Goal: Answer question/provide support: Share knowledge or assist other users

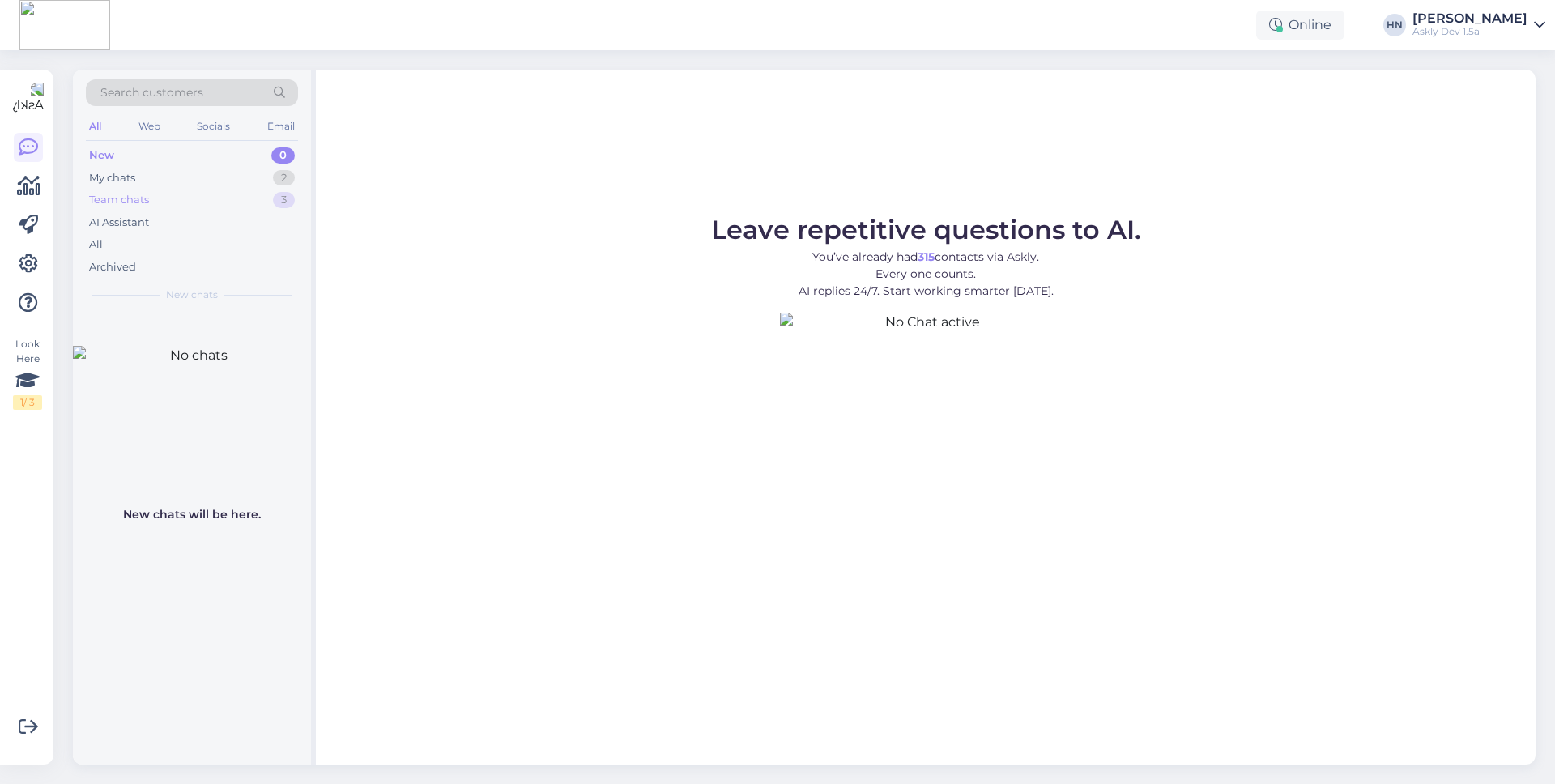
click at [191, 191] on div "Team chats 3" at bounding box center [192, 199] width 212 height 22
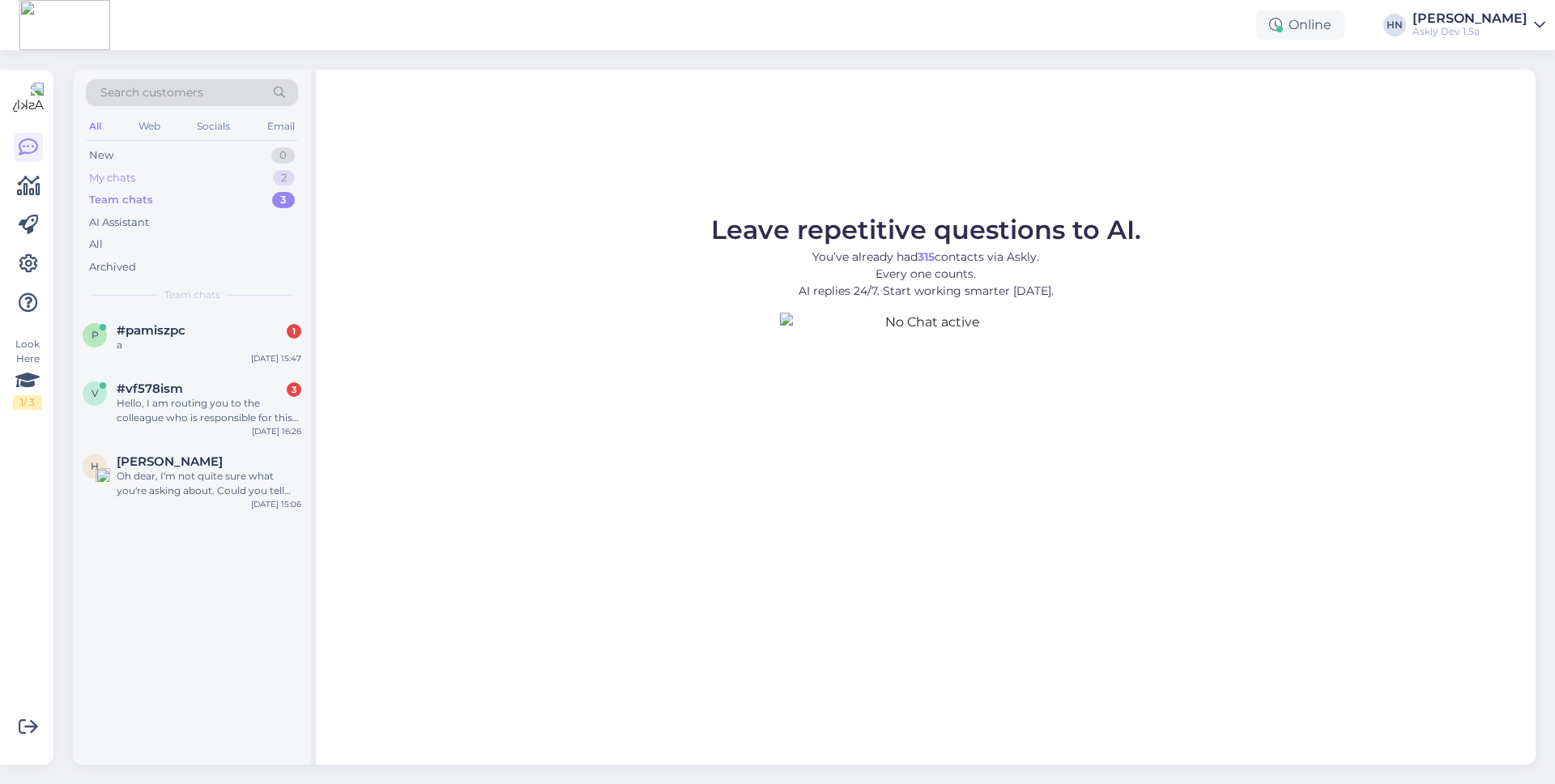
click at [191, 187] on div "My chats 2" at bounding box center [192, 177] width 212 height 22
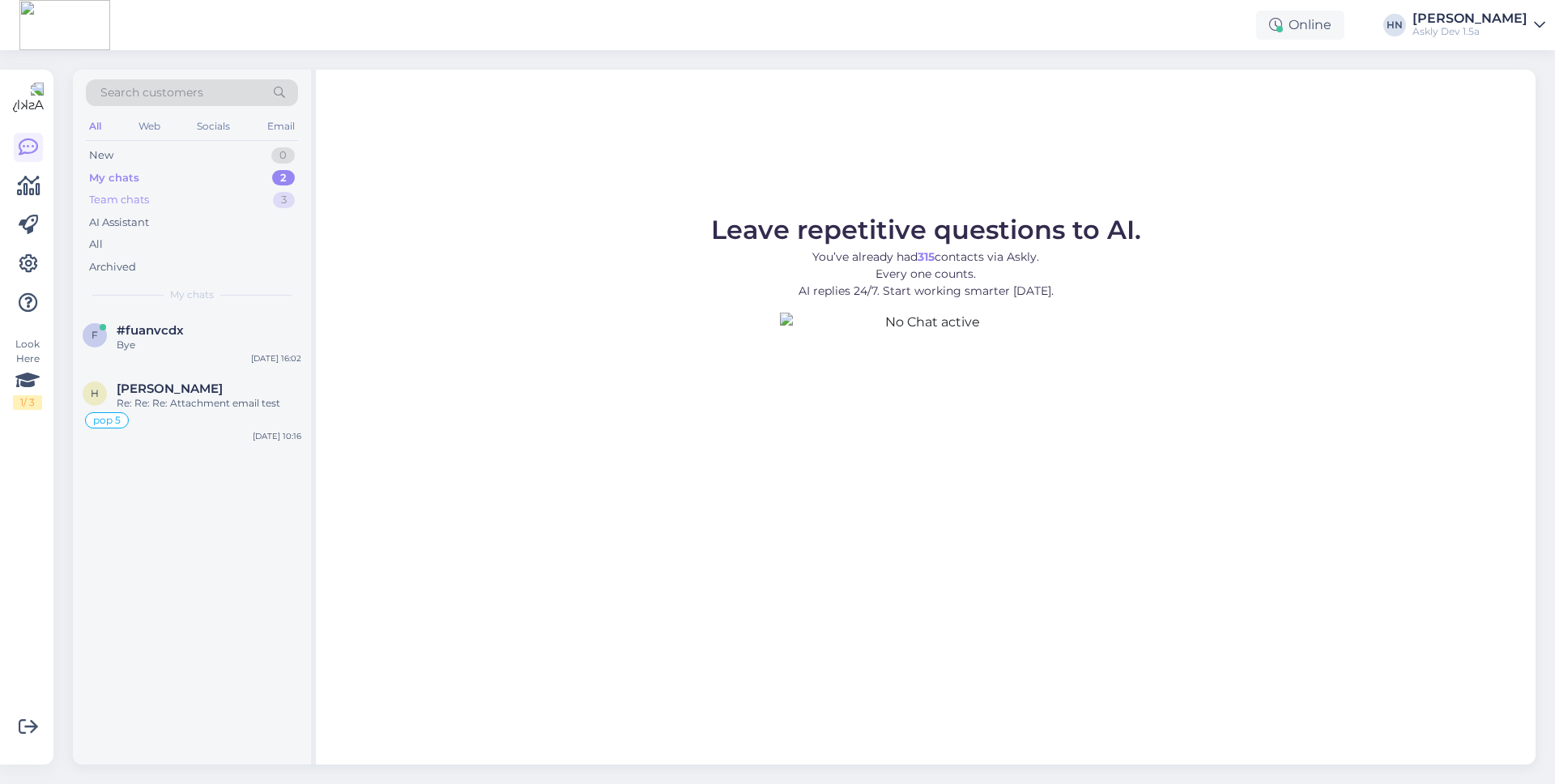
click at [182, 206] on div "Team chats 3" at bounding box center [192, 199] width 212 height 22
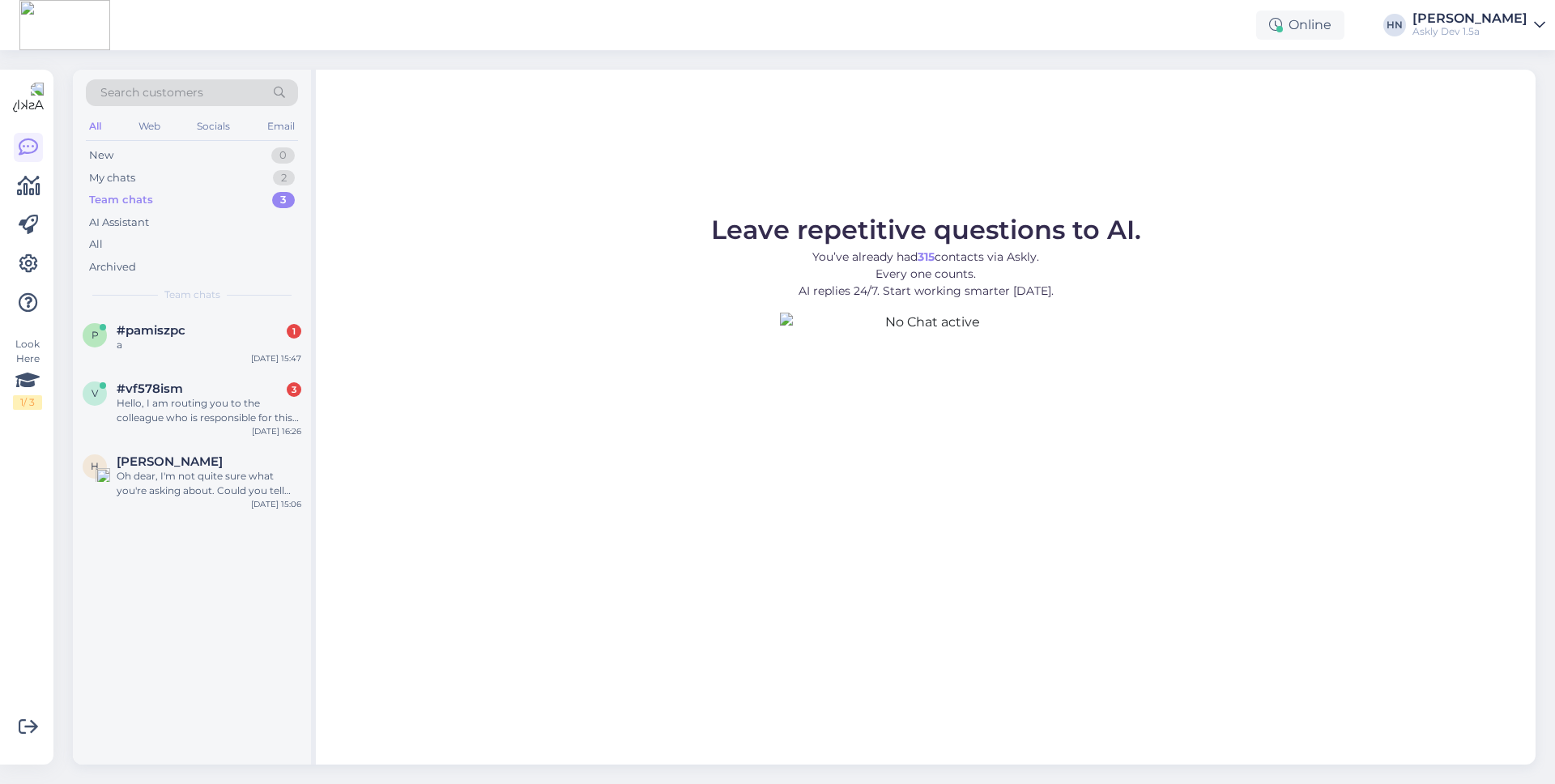
click at [1189, 0] on div "Online [PERSON_NAME] Askly Dev 1.5a" at bounding box center [777, 25] width 1555 height 50
click at [1189, 12] on div "Hans Niinemäe" at bounding box center [1469, 19] width 115 height 13
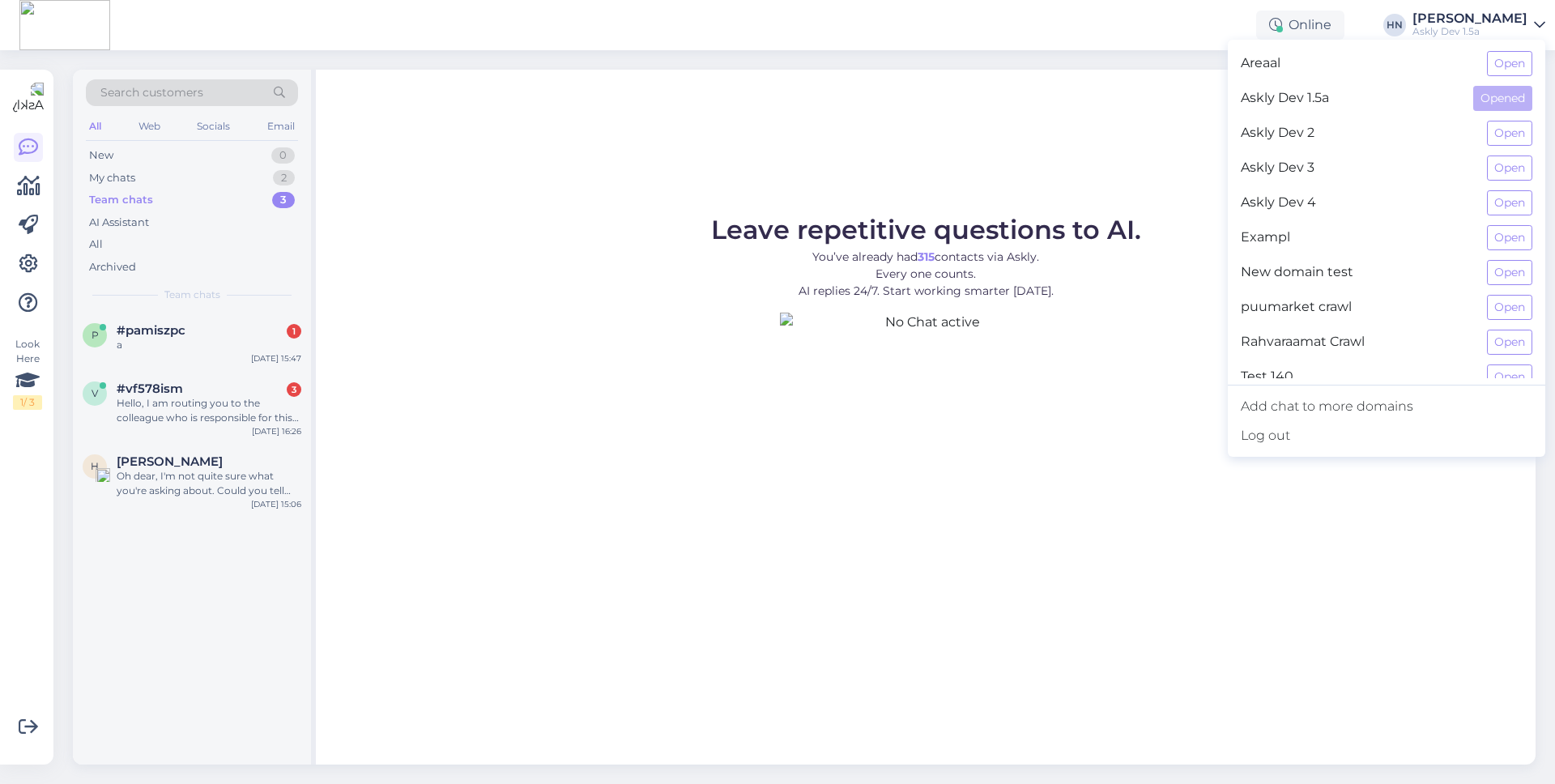
click at [953, 183] on div "Leave repetitive questions to AI. You’ve already had 315 contacts via Askly. Ev…" at bounding box center [925, 417] width 1220 height 695
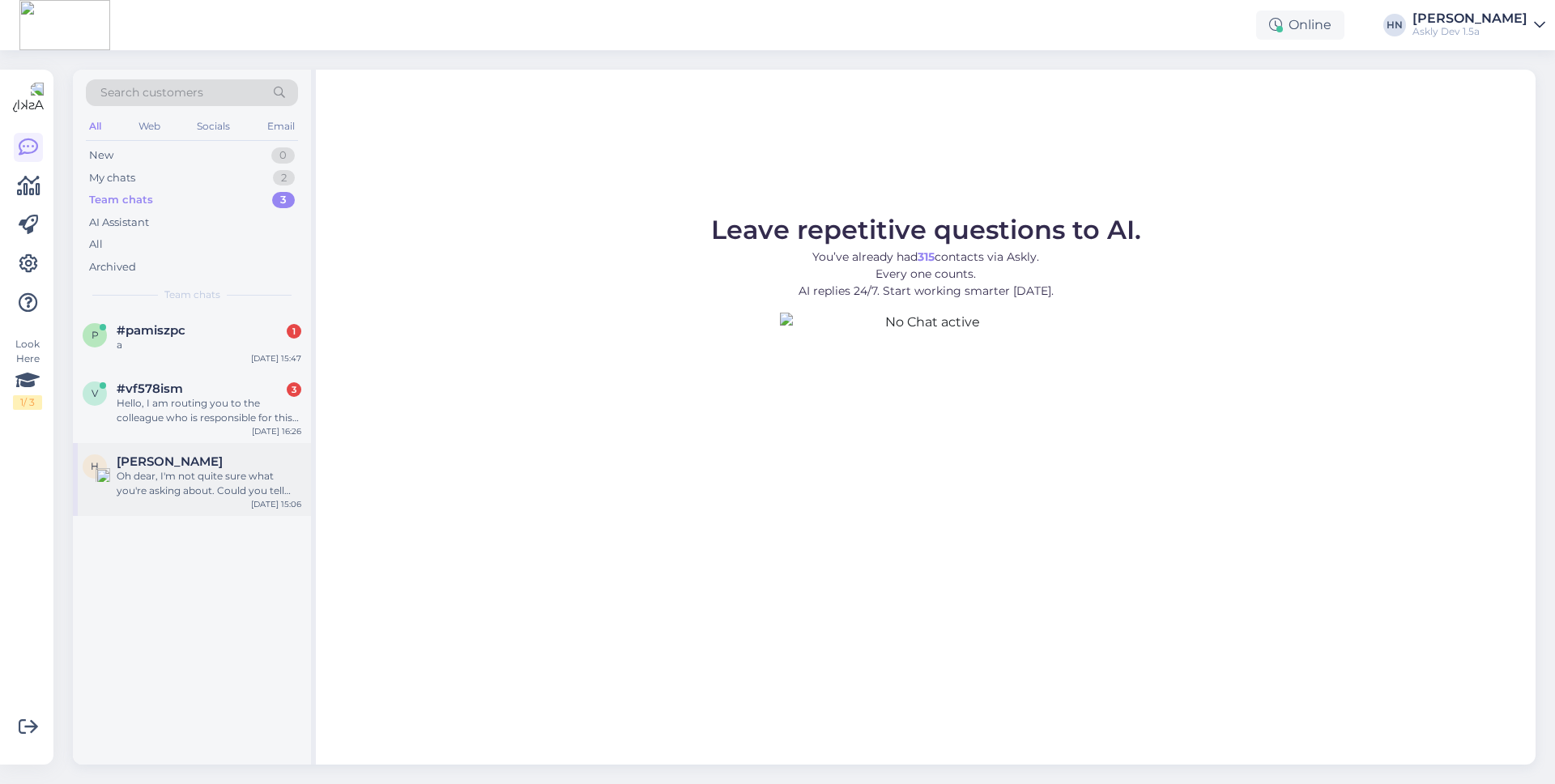
click at [141, 497] on div "Oh dear, I'm not quite sure what you're asking about. Could you tell me which p…" at bounding box center [209, 483] width 185 height 29
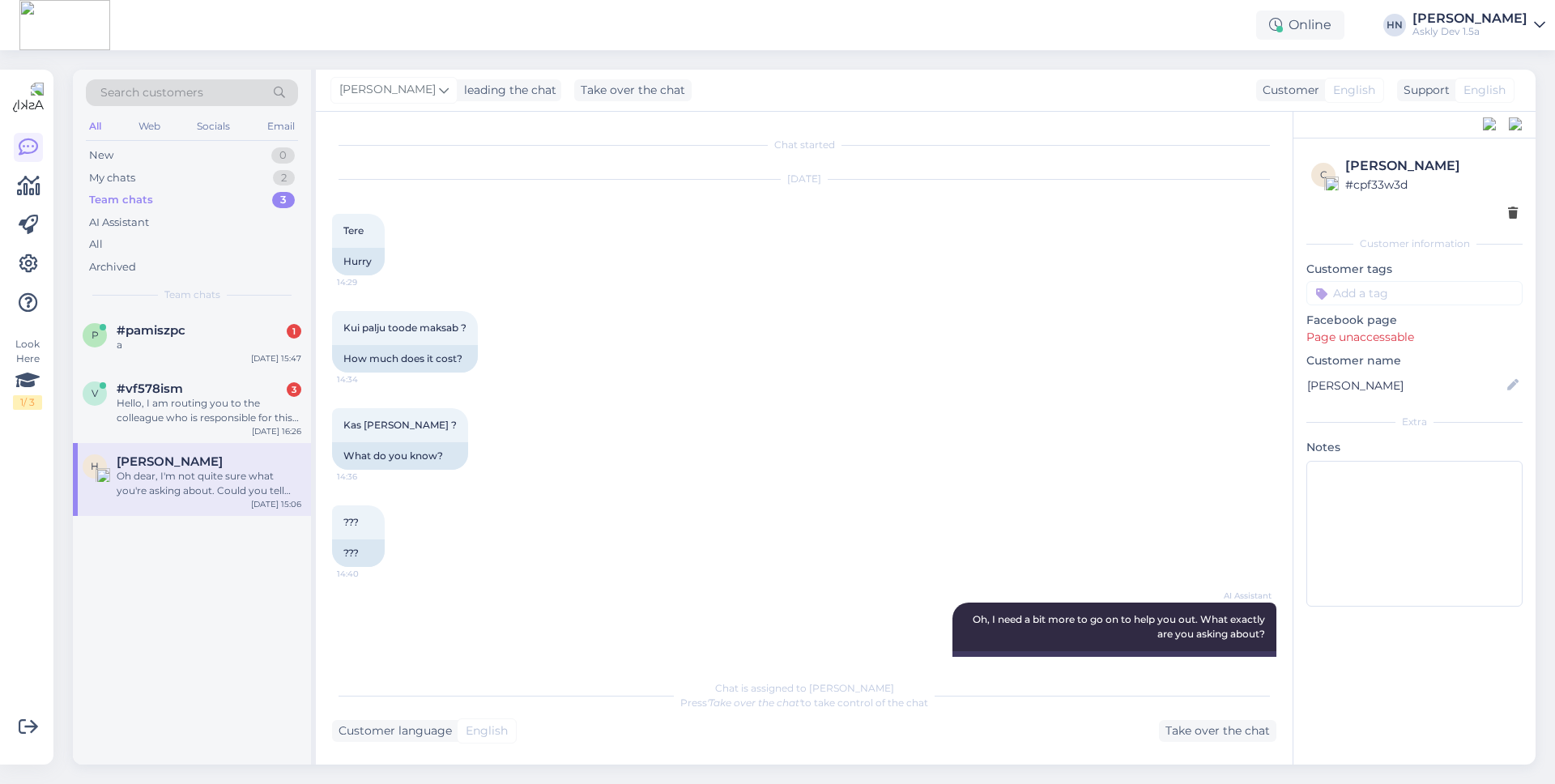
scroll to position [396, 0]
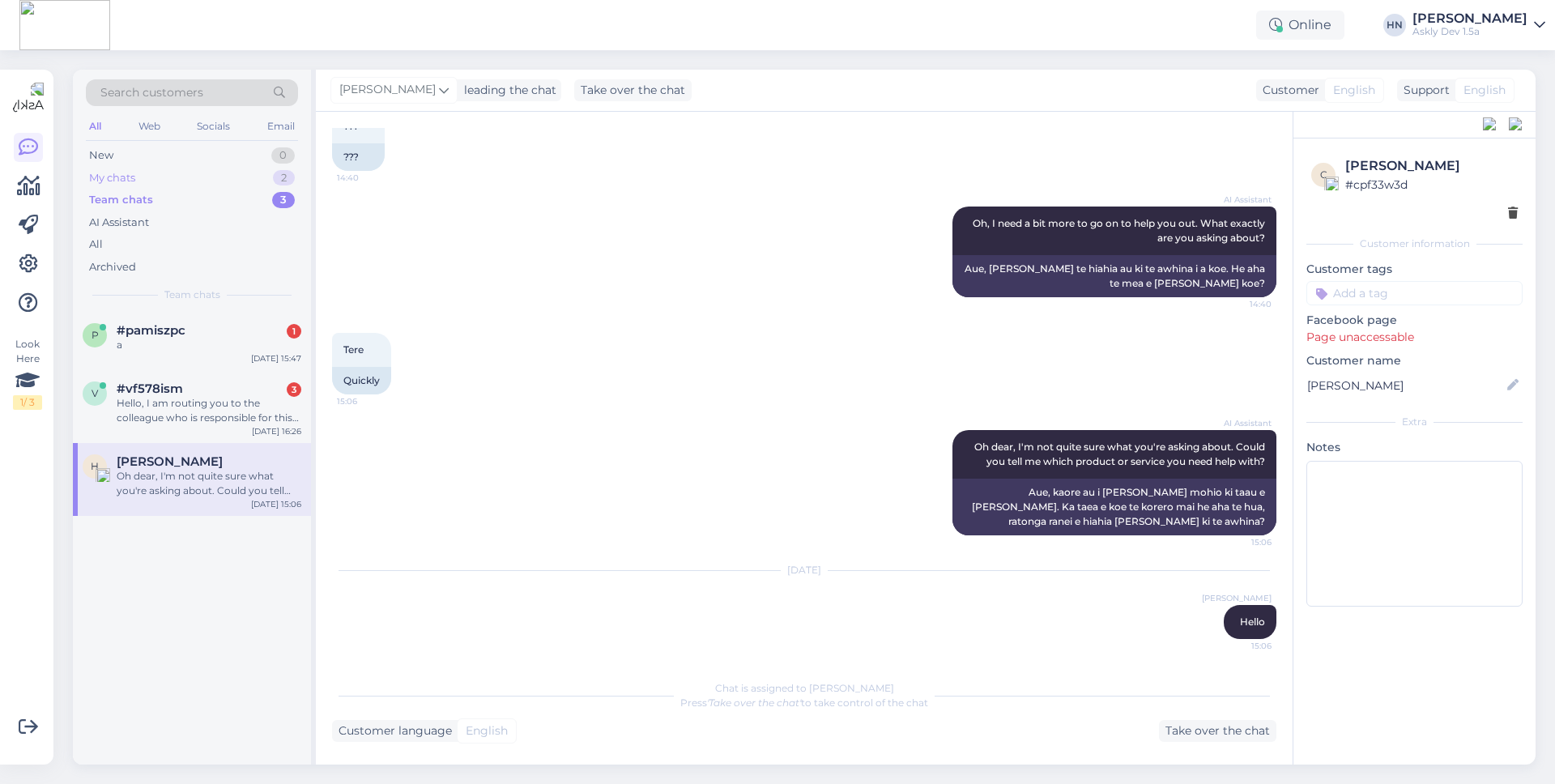
click at [218, 182] on div "My chats 2" at bounding box center [192, 177] width 212 height 22
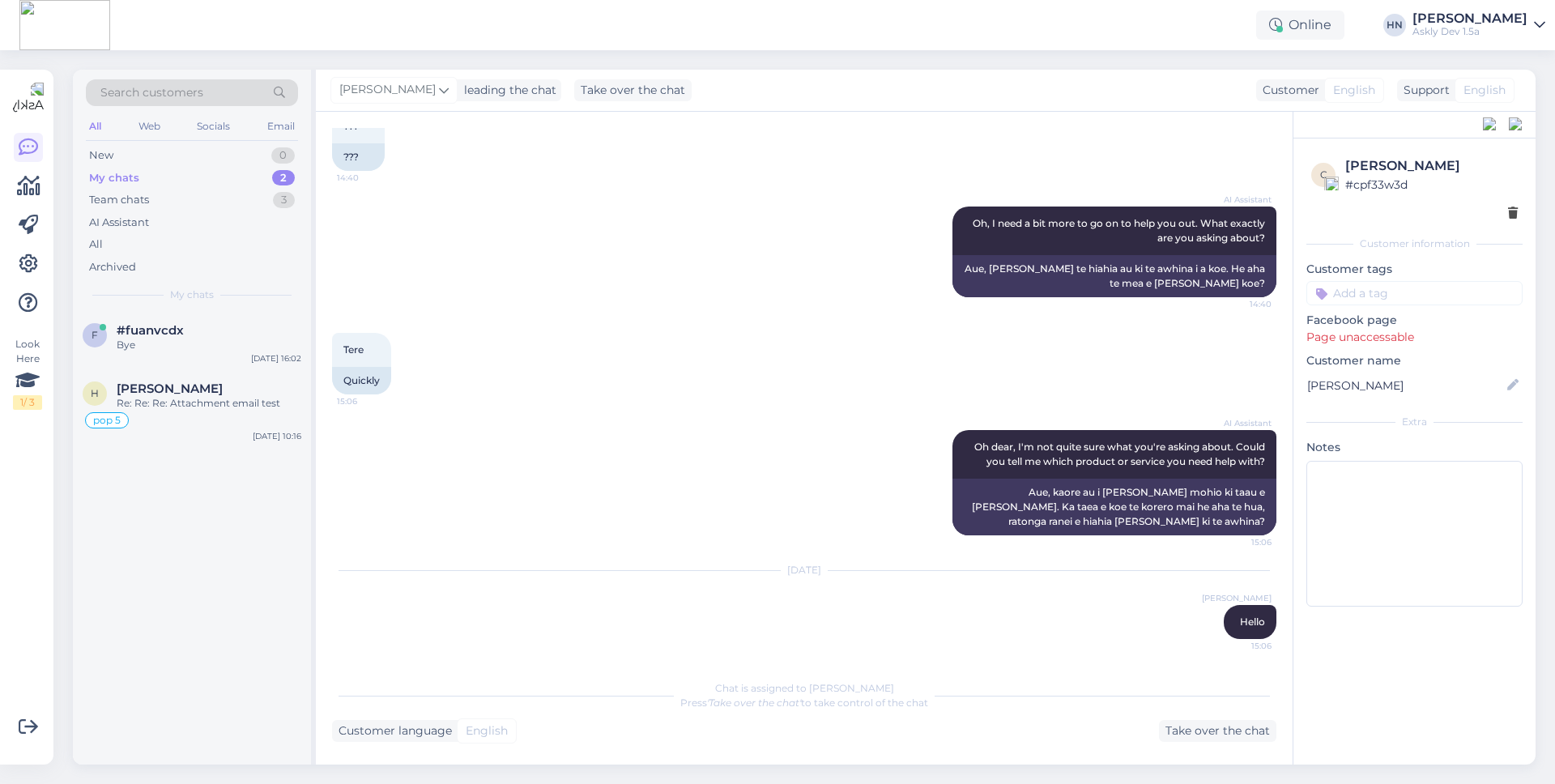
click at [211, 167] on div "My chats 2" at bounding box center [192, 177] width 212 height 22
click at [207, 190] on div "Team chats 3" at bounding box center [192, 199] width 212 height 22
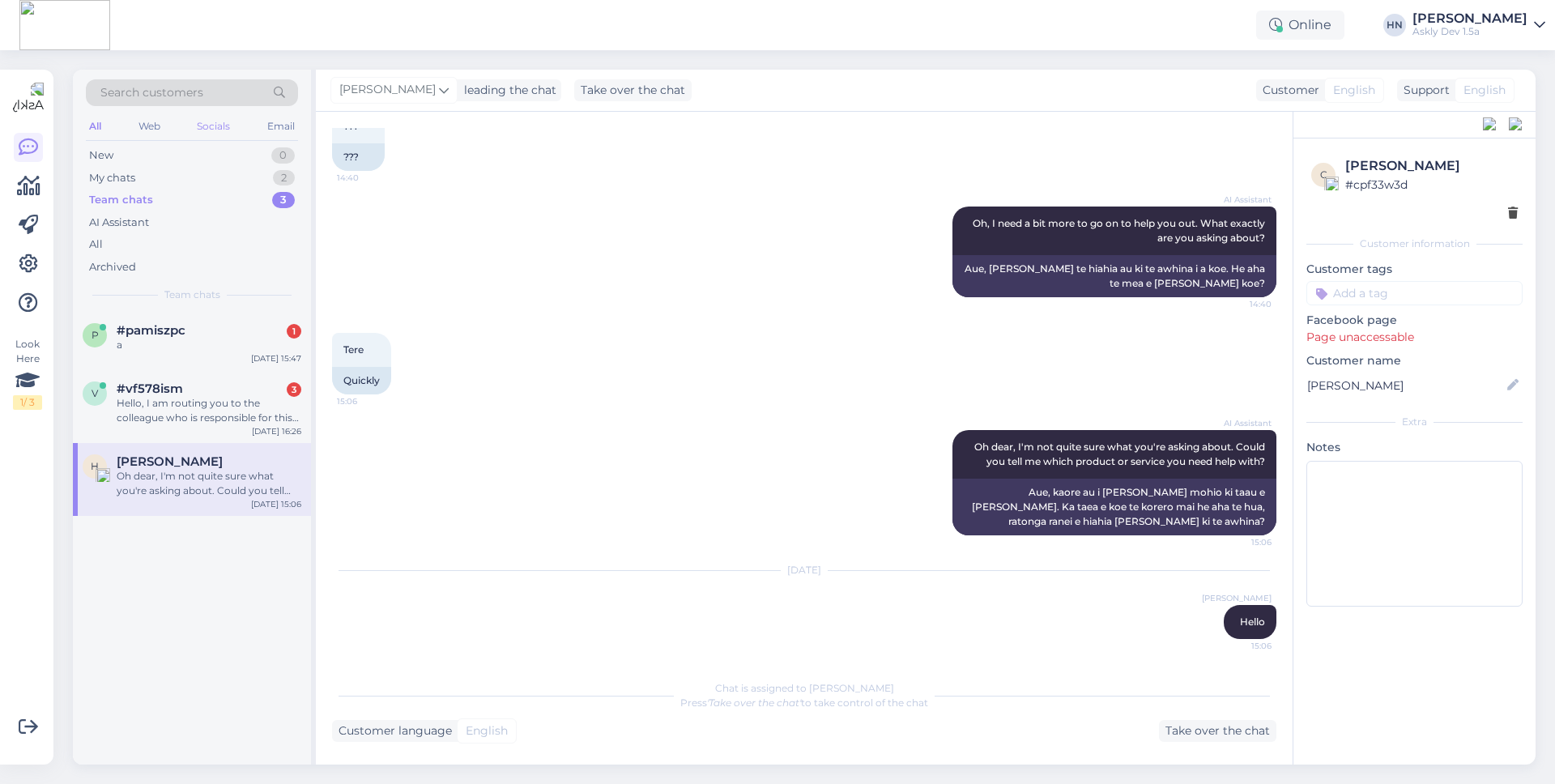
click at [220, 125] on div "Socials" at bounding box center [213, 127] width 39 height 21
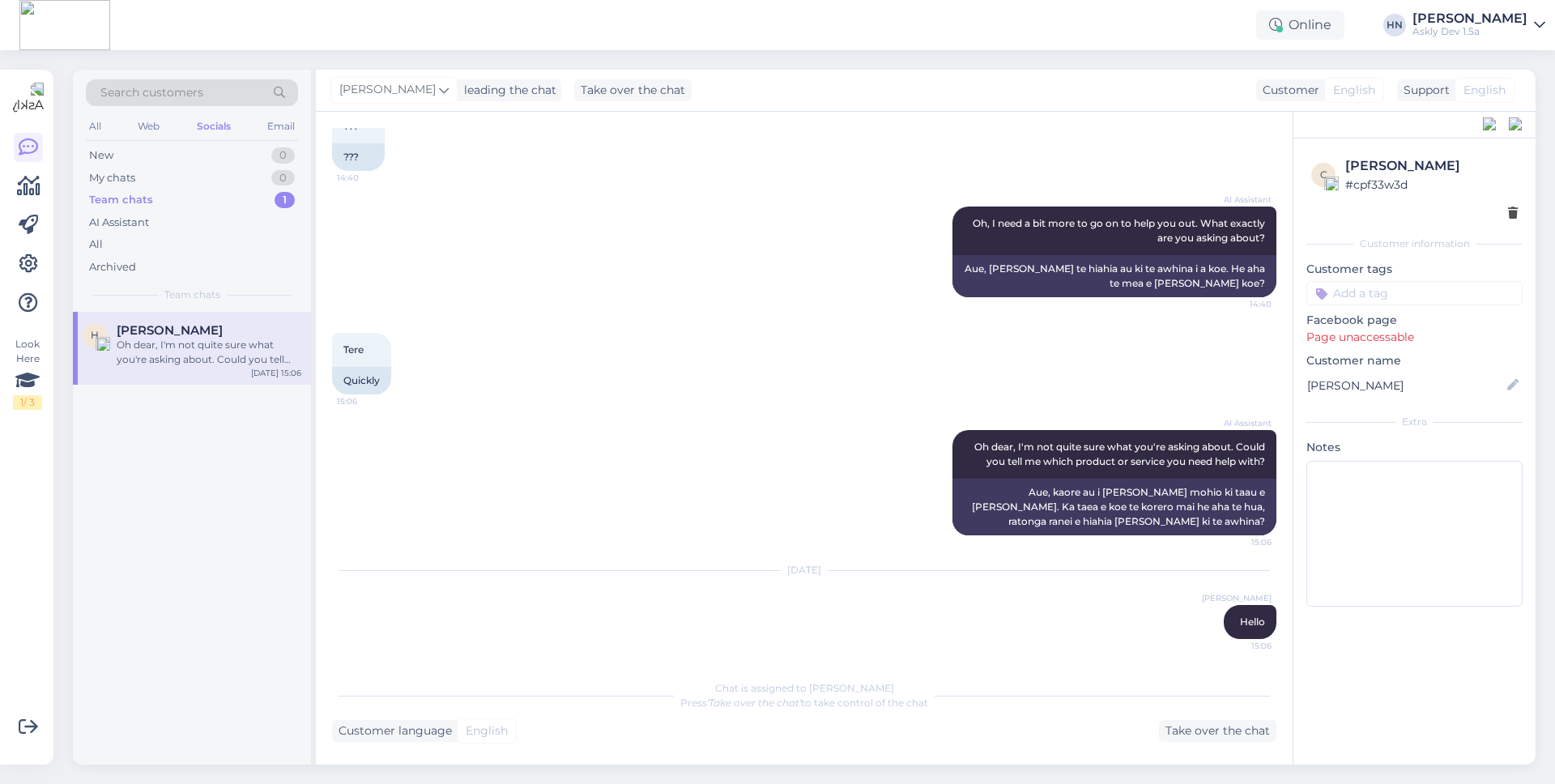
click at [176, 128] on div "All Web Socials Email" at bounding box center [192, 128] width 212 height 25
click at [161, 129] on div "Web" at bounding box center [149, 127] width 29 height 21
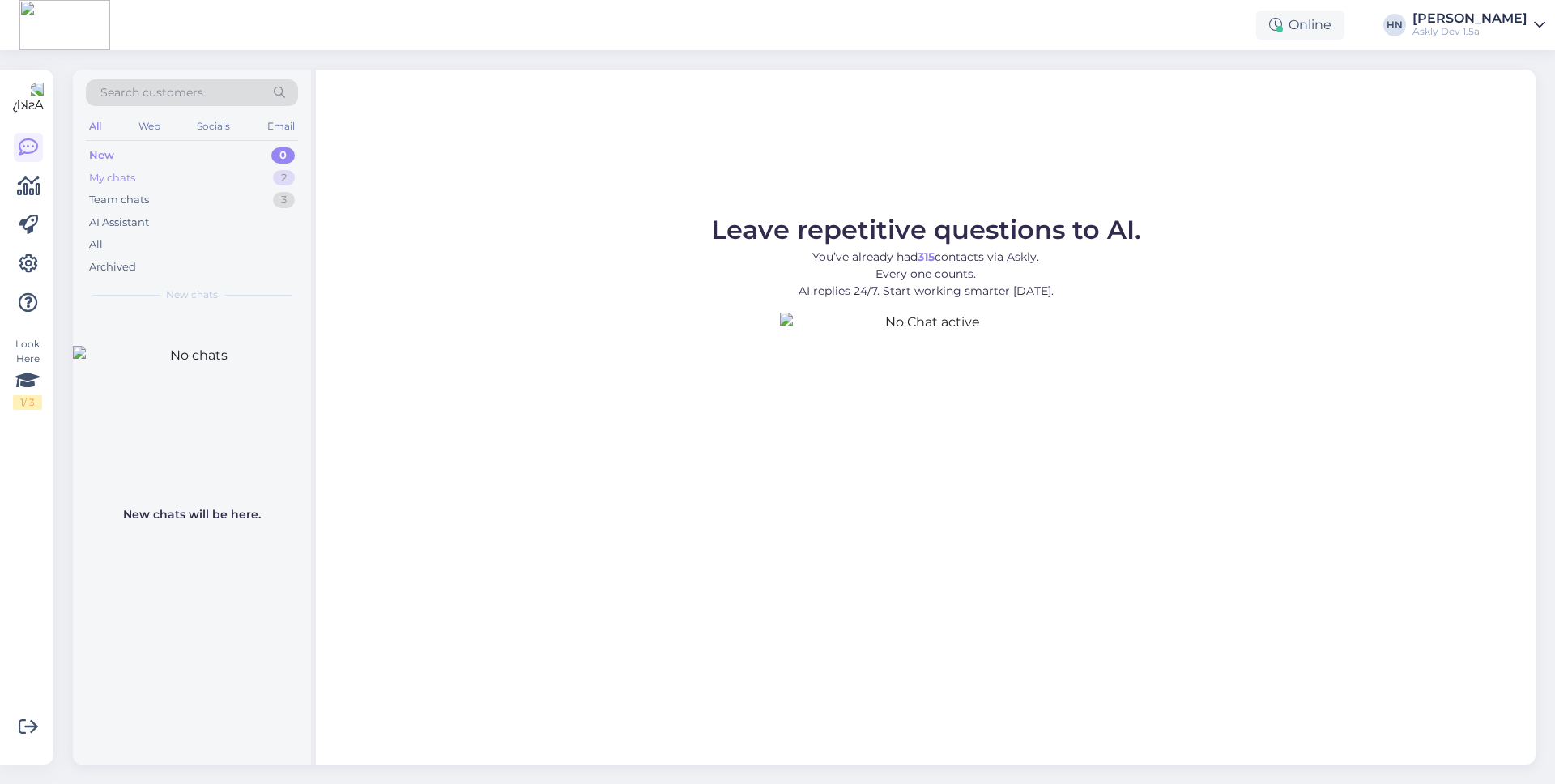
click at [165, 178] on div "My chats 2" at bounding box center [192, 177] width 212 height 22
click at [1482, 174] on div "Leave repetitive questions to AI. You’ve already had 315 contacts via Askly. Ev…" at bounding box center [925, 417] width 1220 height 695
click at [1497, 40] on div "Online HN Hans Niinemäe Askly Dev 1.5a" at bounding box center [777, 25] width 1555 height 50
click at [1497, 30] on div "Askly Dev 1.5a" at bounding box center [1469, 31] width 115 height 13
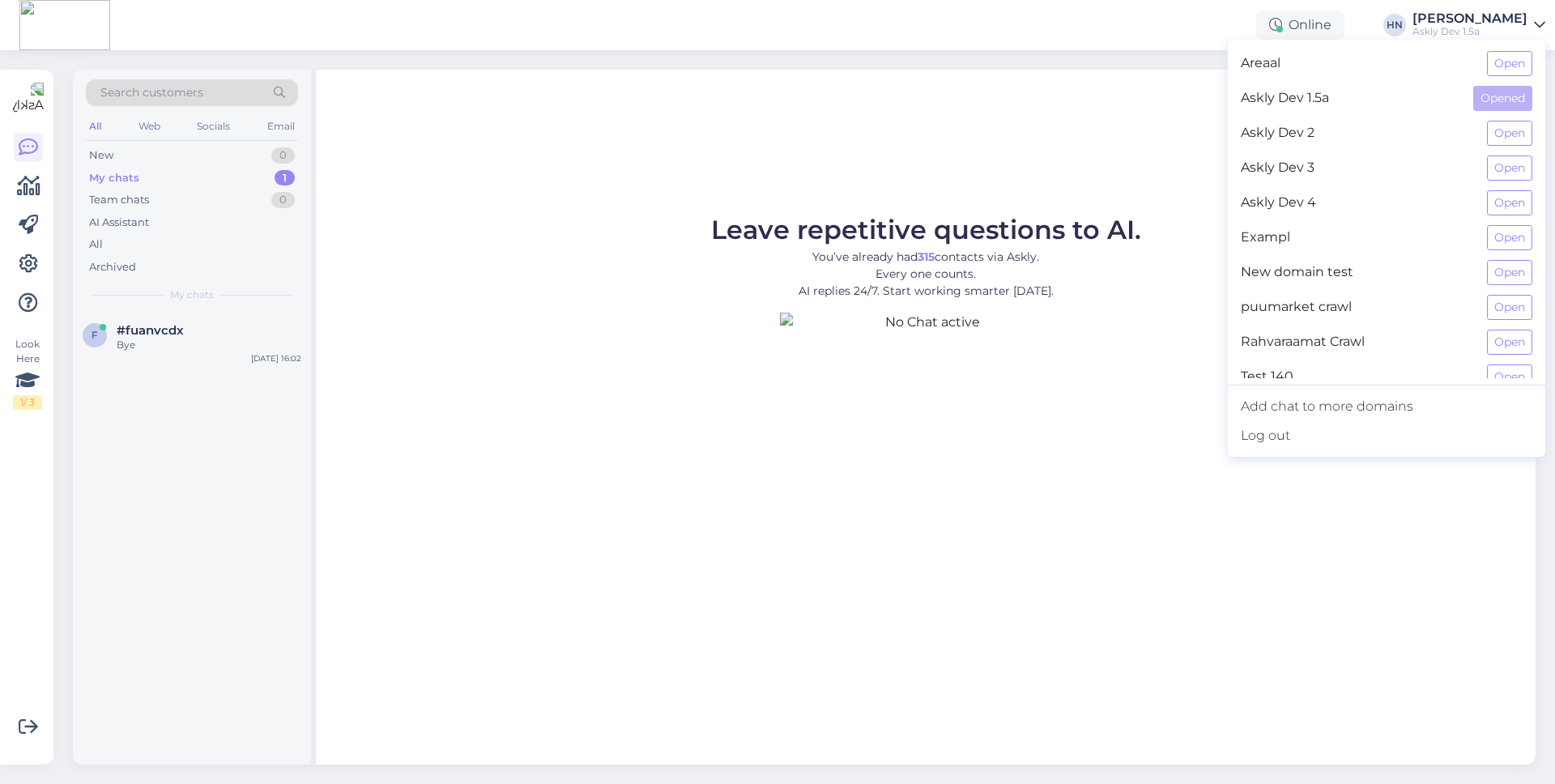
click at [1504, 113] on div "Askly Dev 1.5a Opened" at bounding box center [1386, 98] width 318 height 35
click at [1499, 119] on div "Askly Dev 2 Open" at bounding box center [1386, 133] width 318 height 35
click at [1499, 123] on button "Open" at bounding box center [1510, 133] width 45 height 25
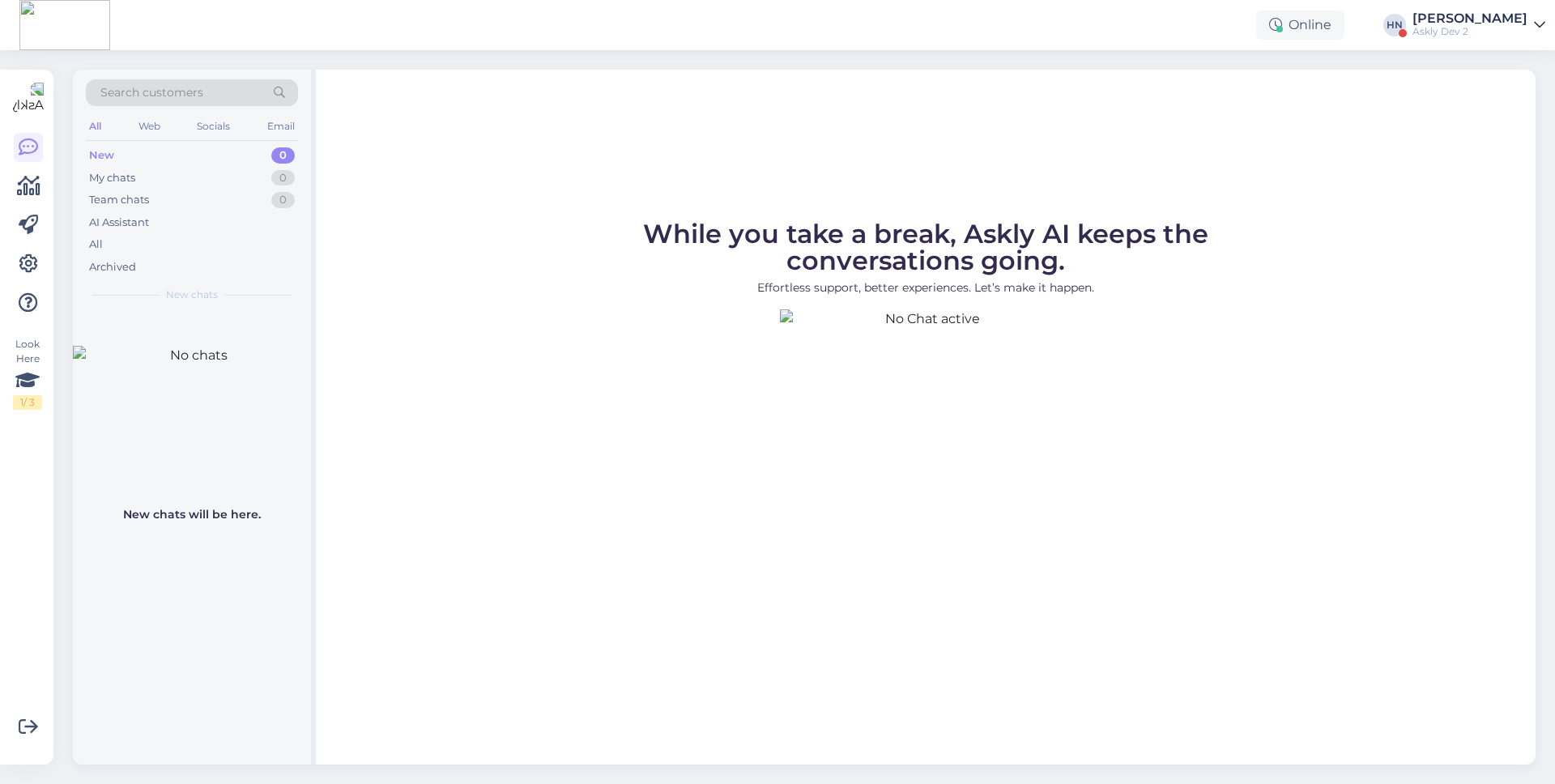
click at [1390, 4] on div "Online HN Hans Niinemäe Askly Dev 2" at bounding box center [777, 25] width 1555 height 50
click at [1437, 27] on div "Askly Dev 2" at bounding box center [1469, 31] width 115 height 13
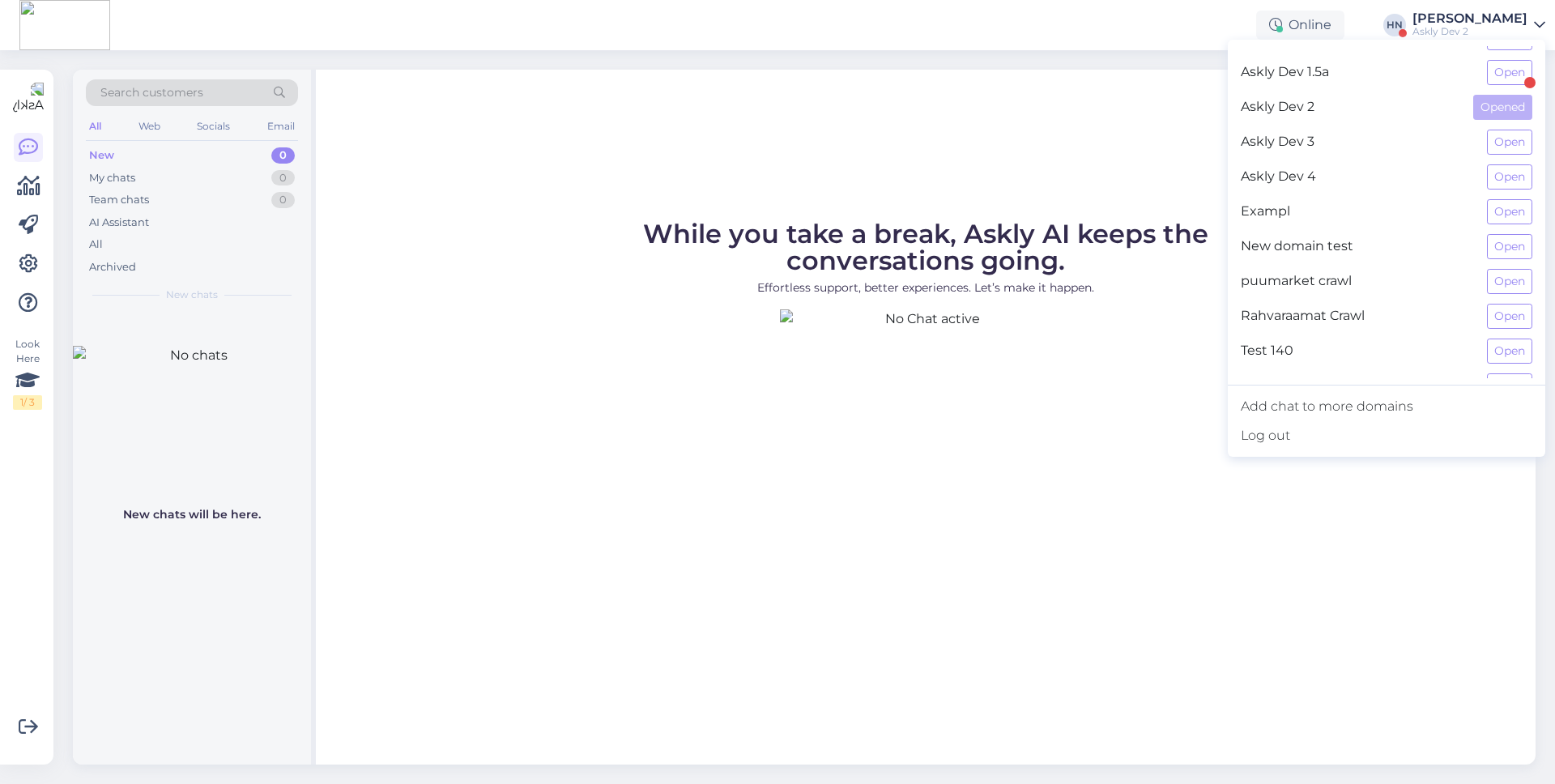
scroll to position [28, 0]
click at [1490, 219] on button "Open" at bounding box center [1510, 210] width 45 height 25
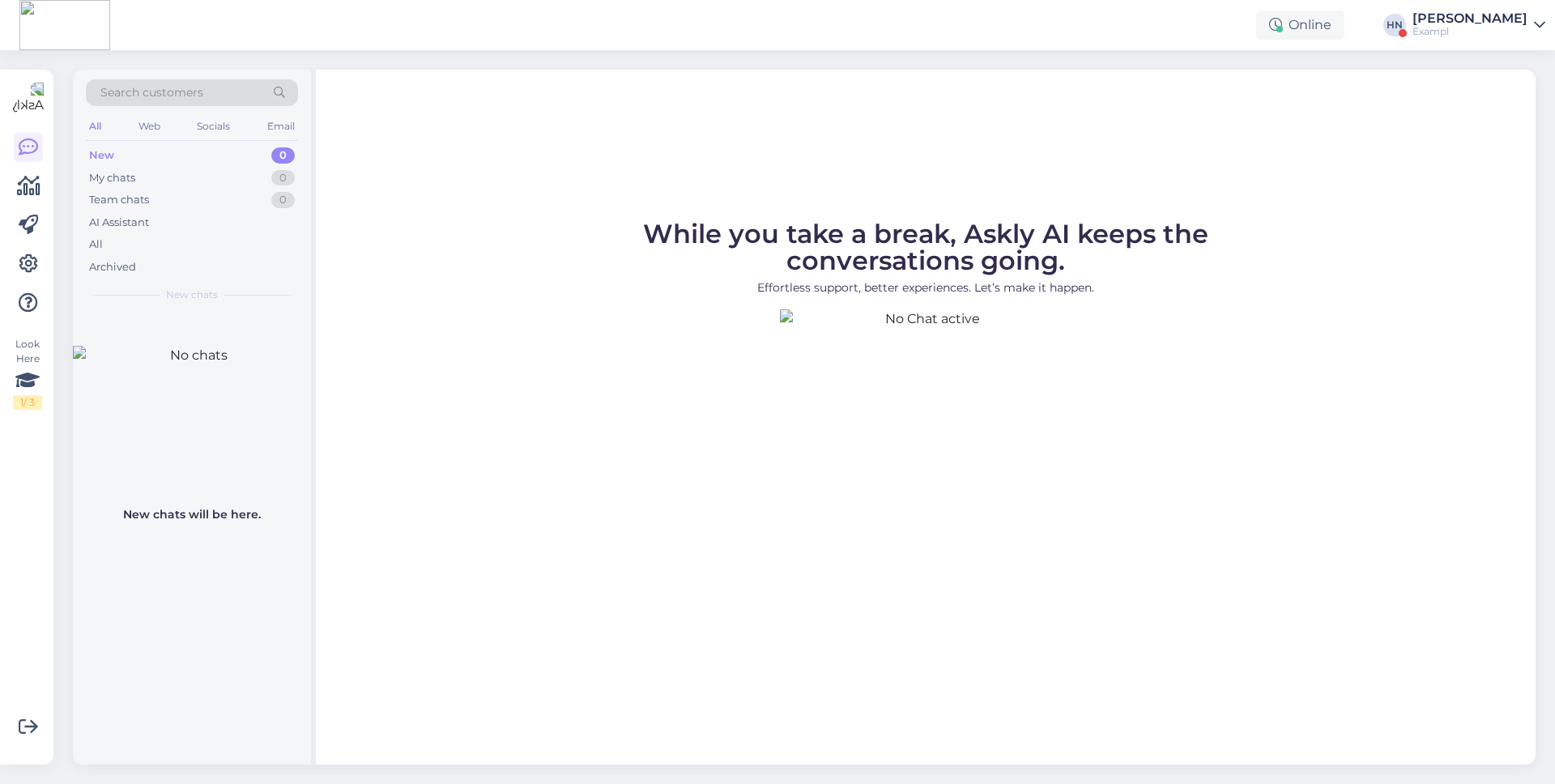
click at [1510, 15] on div "Hans Niinemäe" at bounding box center [1469, 19] width 115 height 13
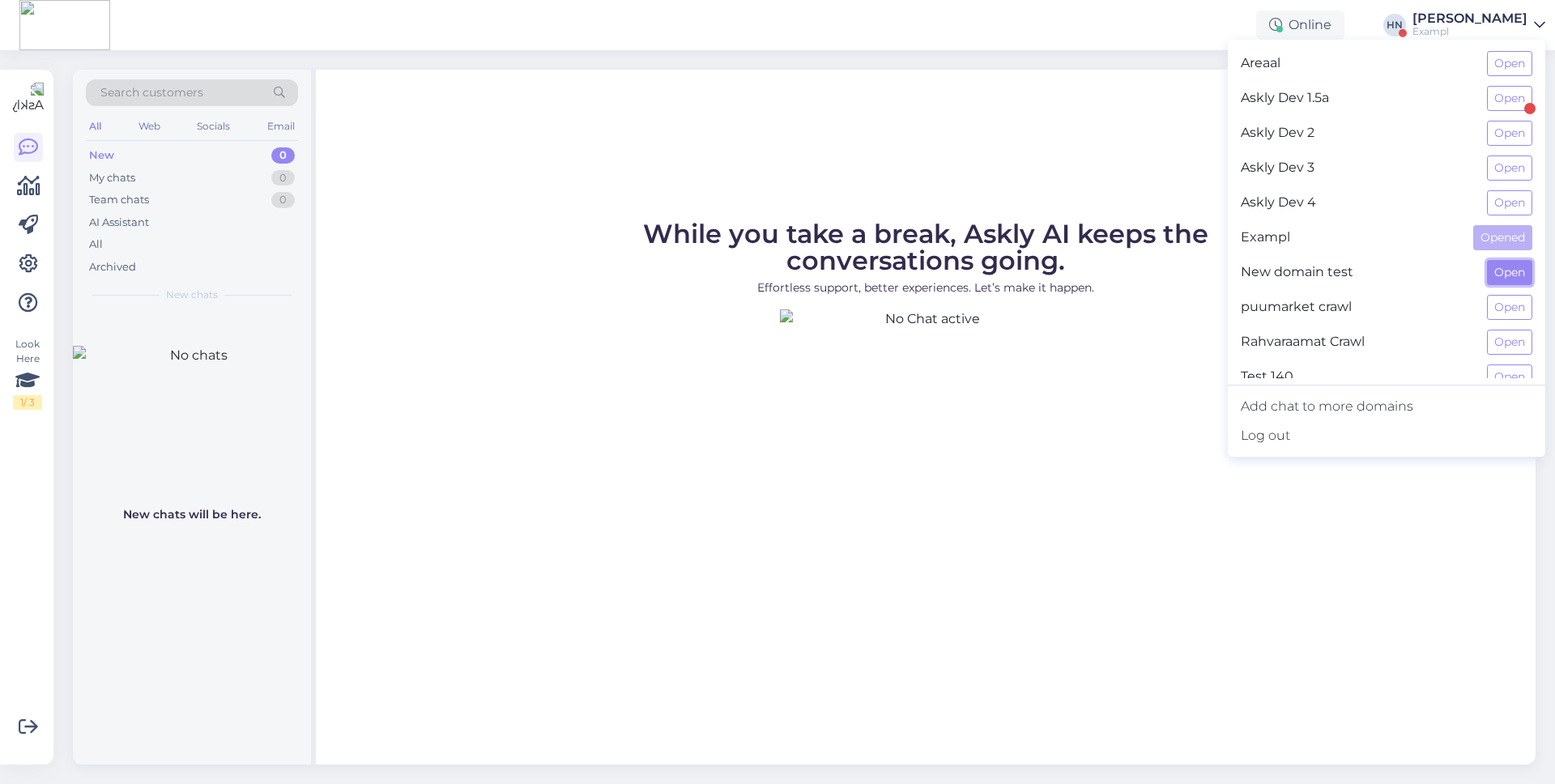
click at [1498, 275] on button "Open" at bounding box center [1510, 272] width 45 height 25
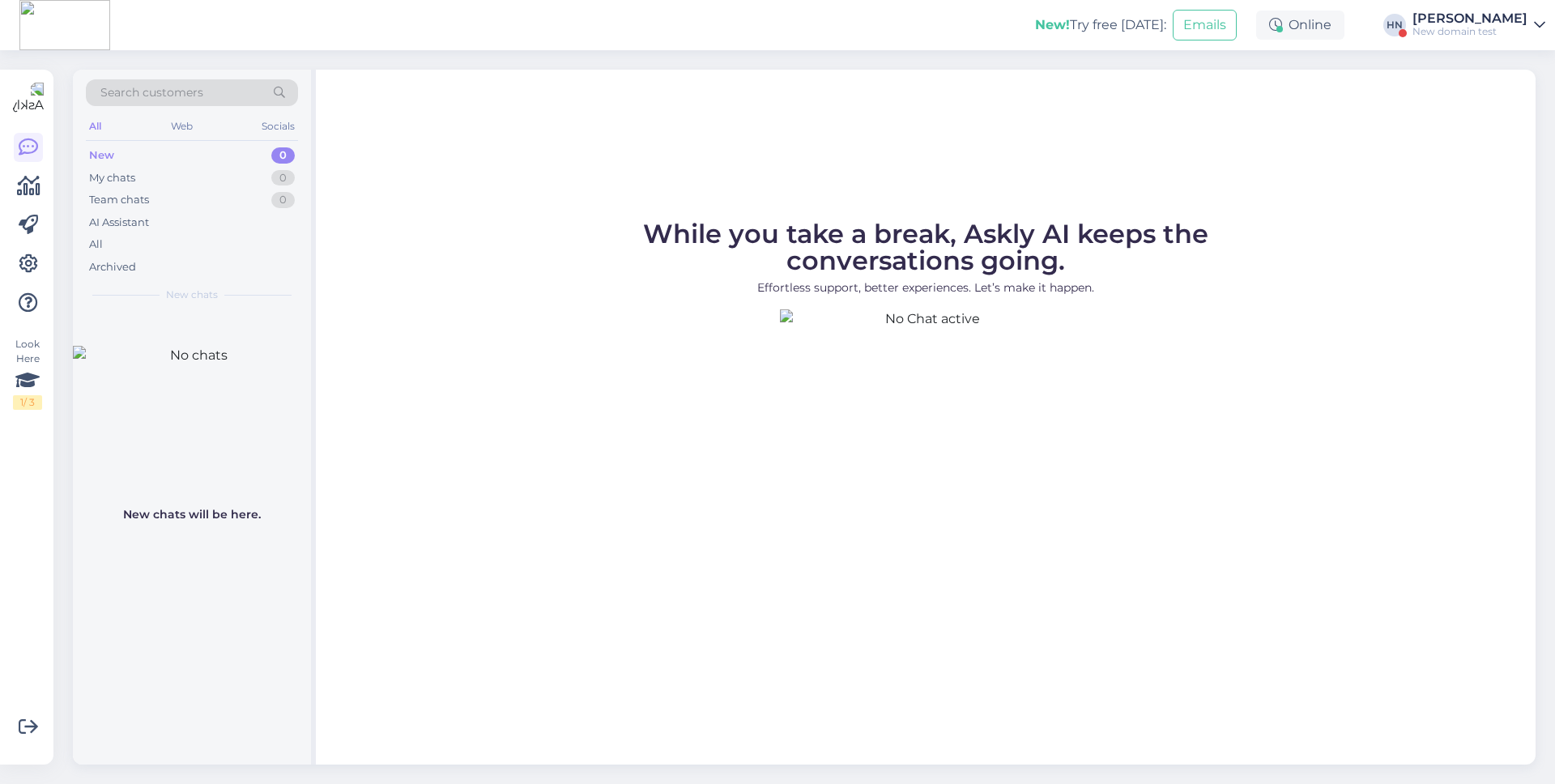
click at [1469, 14] on div "Hans Niinemäe" at bounding box center [1469, 19] width 115 height 13
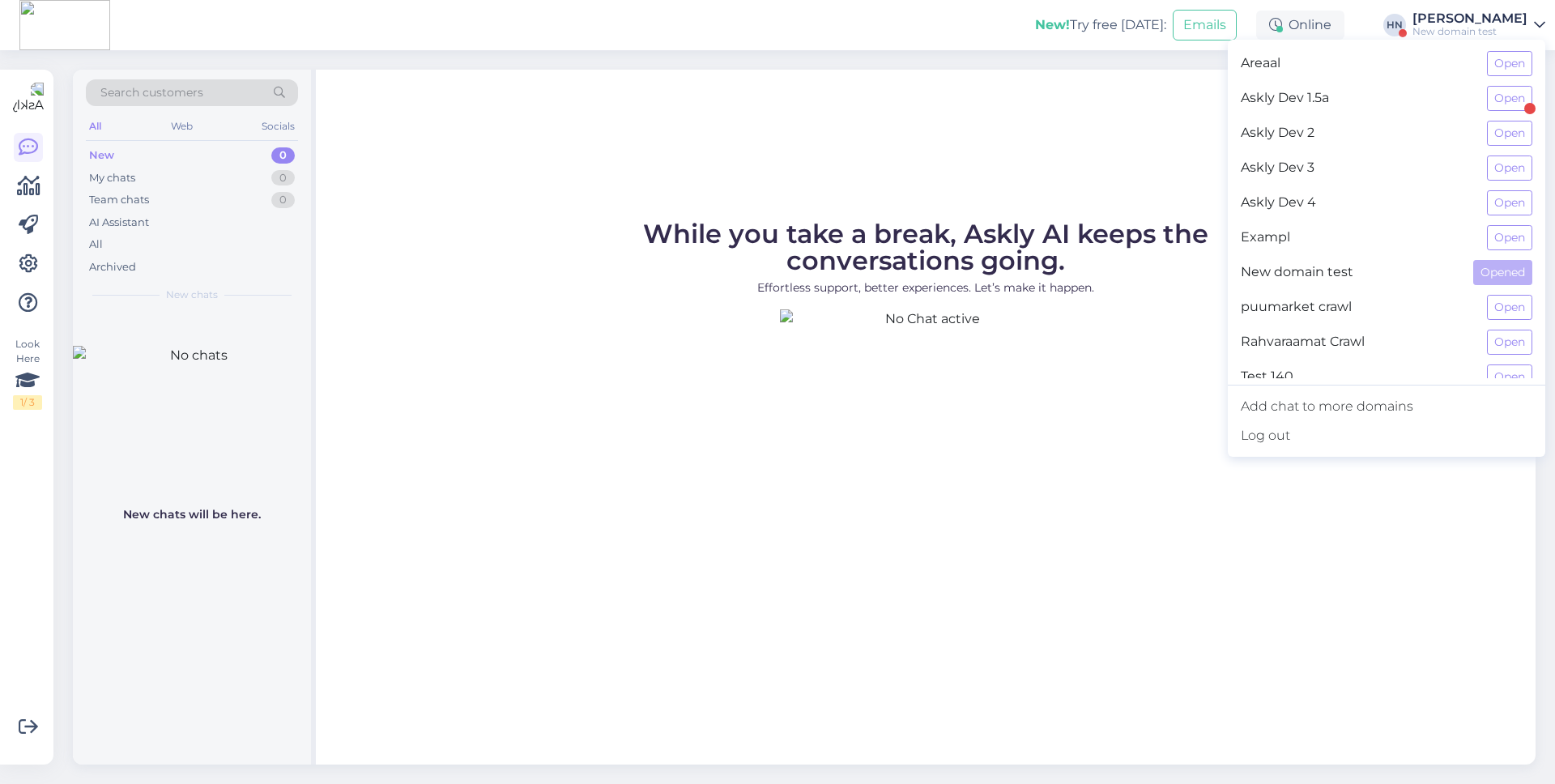
click at [1510, 293] on div "puumarket crawl Open" at bounding box center [1386, 307] width 318 height 35
click at [1508, 301] on button "Open" at bounding box center [1510, 307] width 45 height 25
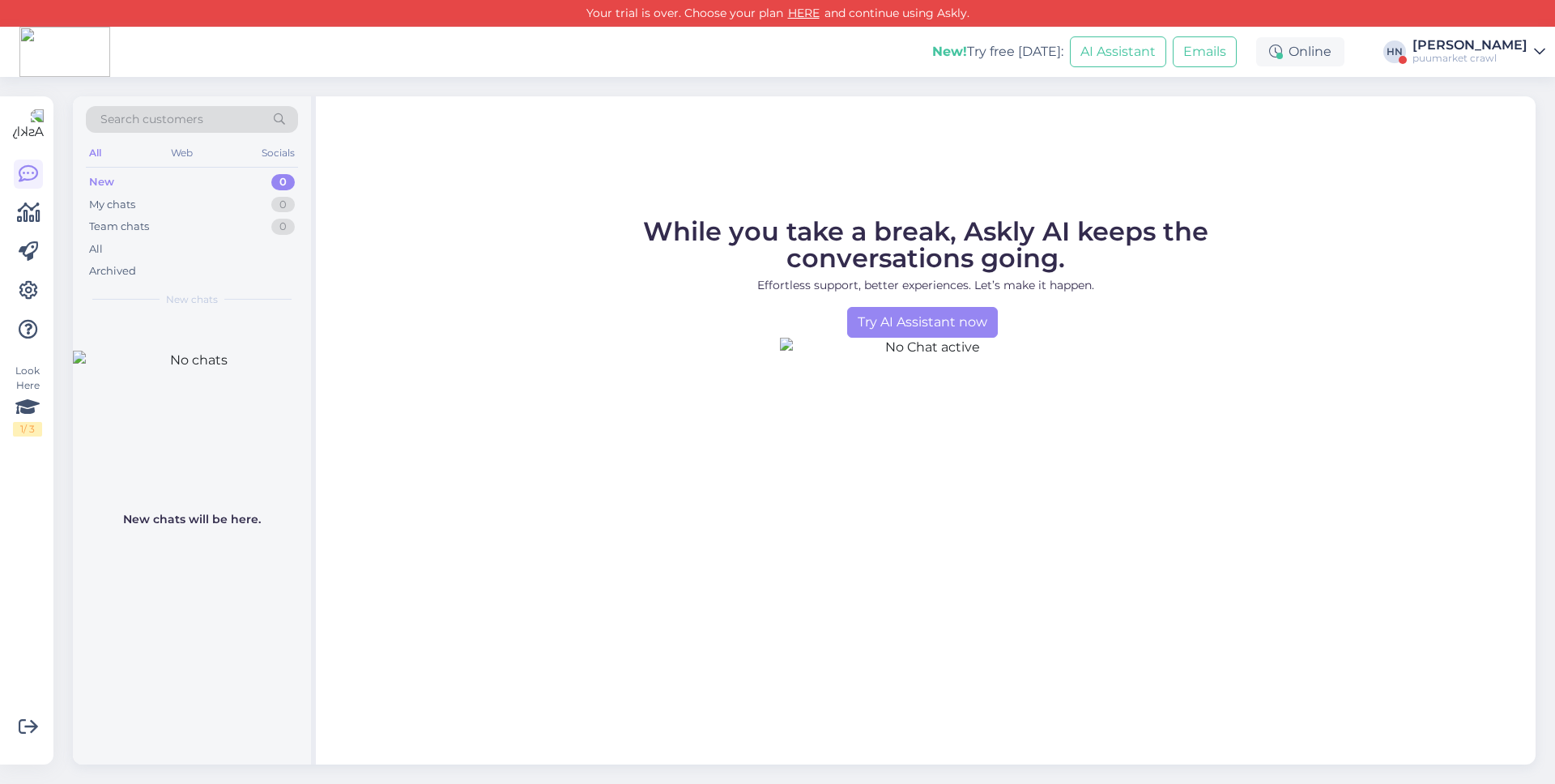
click at [1510, 47] on div "Hans Niinemäe" at bounding box center [1469, 45] width 115 height 13
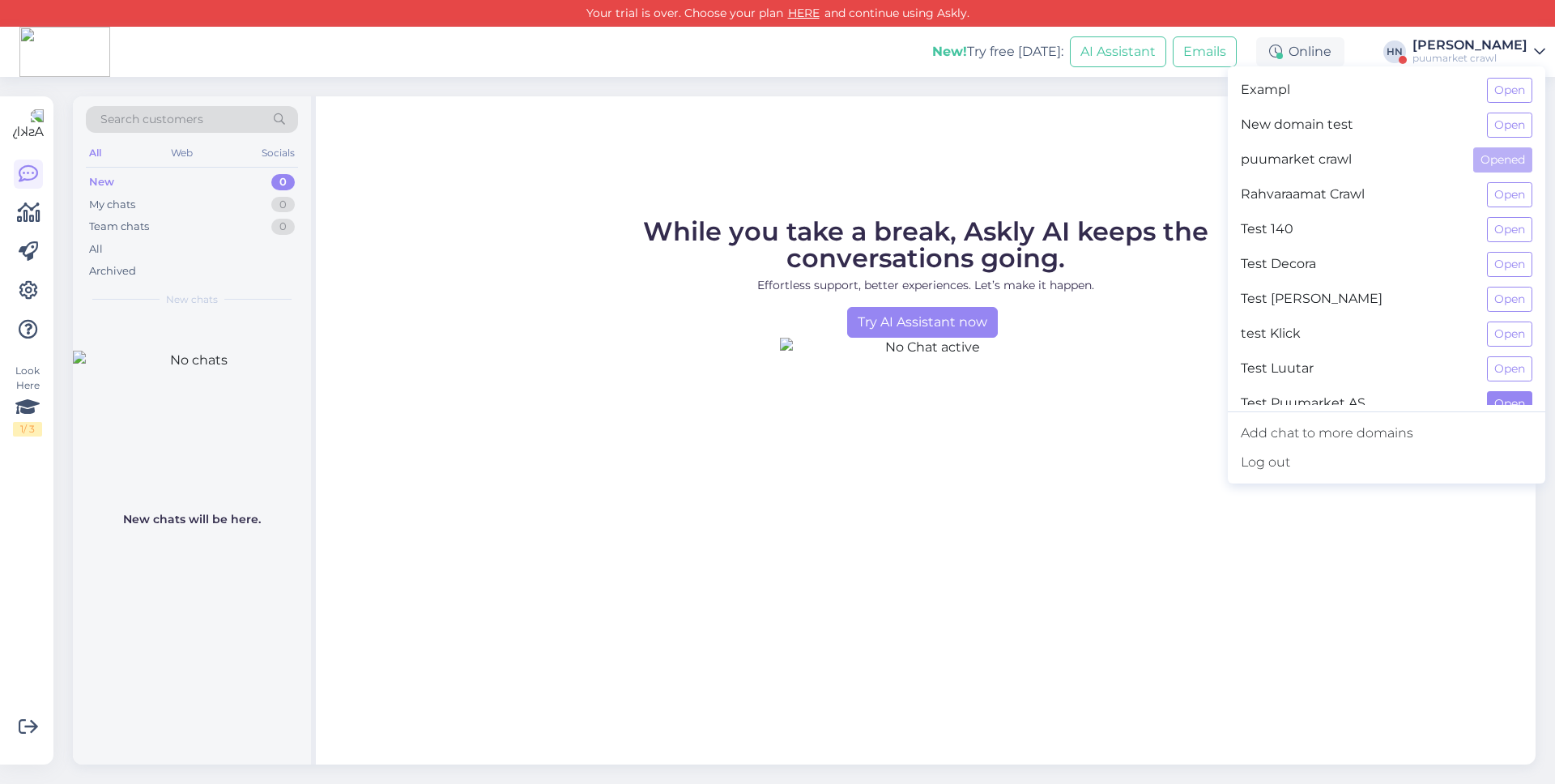
scroll to position [0, 0]
click at [1501, 124] on button "Open" at bounding box center [1510, 125] width 45 height 25
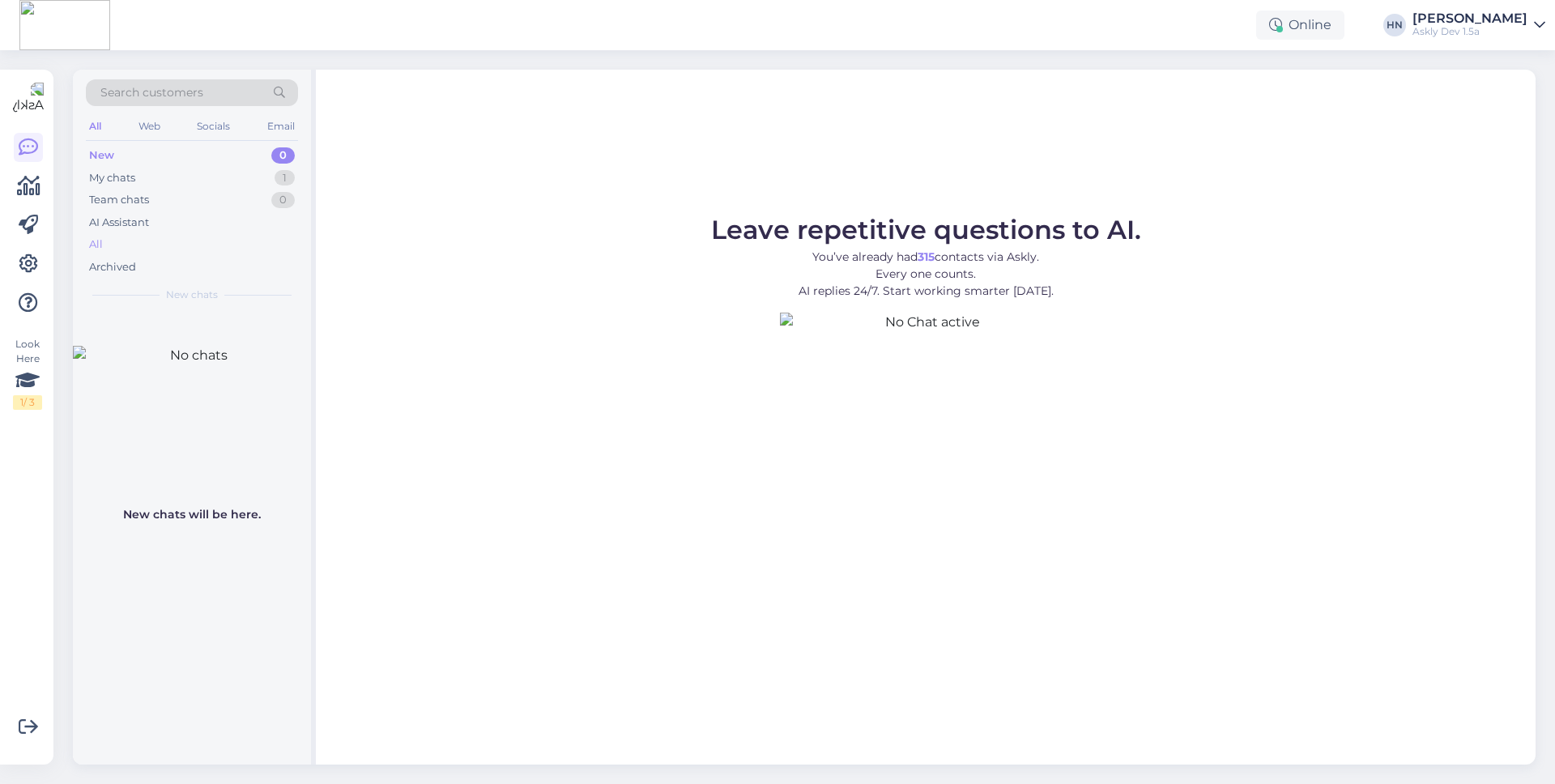
click at [191, 252] on div "All" at bounding box center [192, 243] width 212 height 22
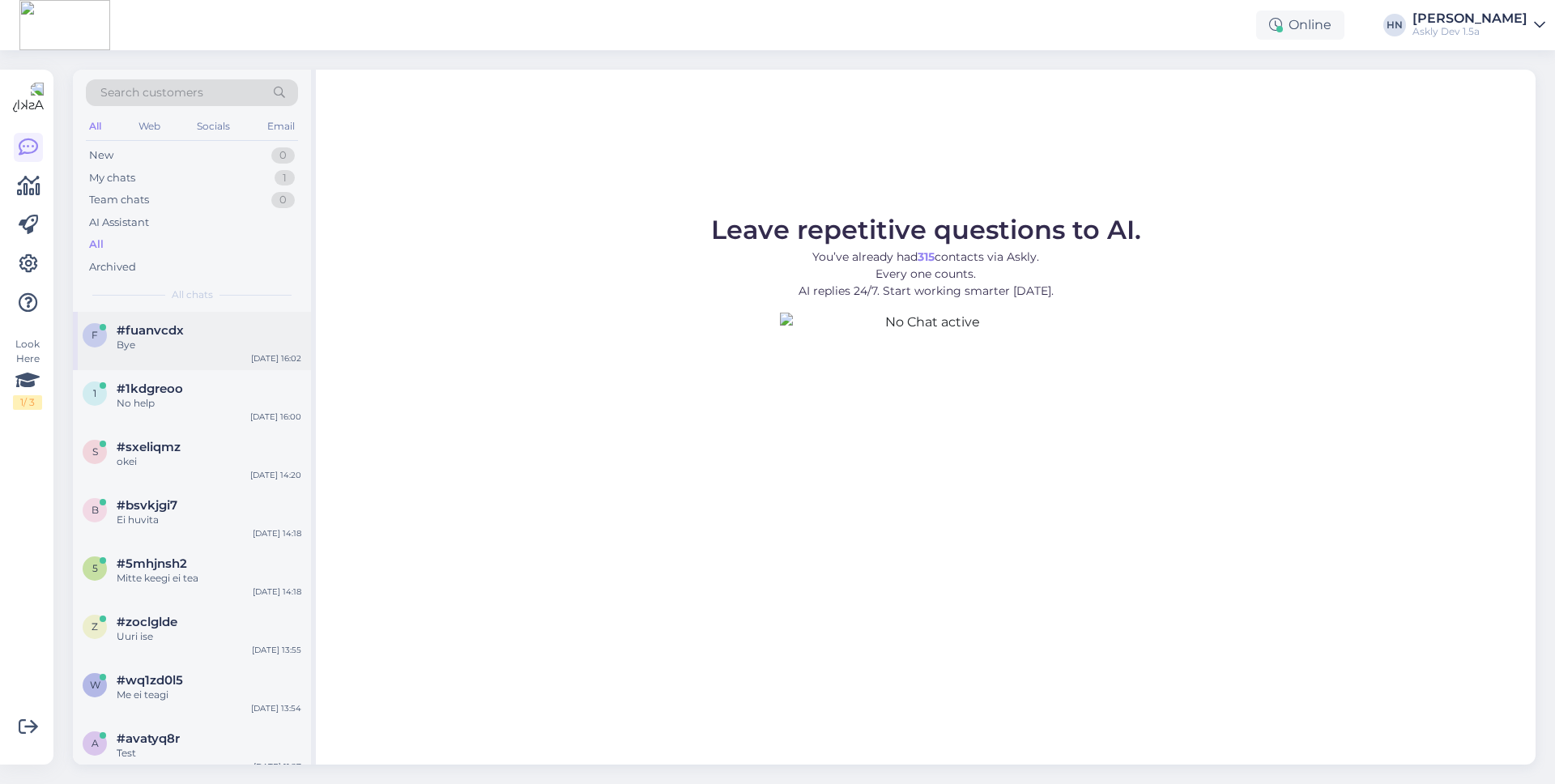
click at [197, 343] on div "Bye" at bounding box center [209, 345] width 185 height 14
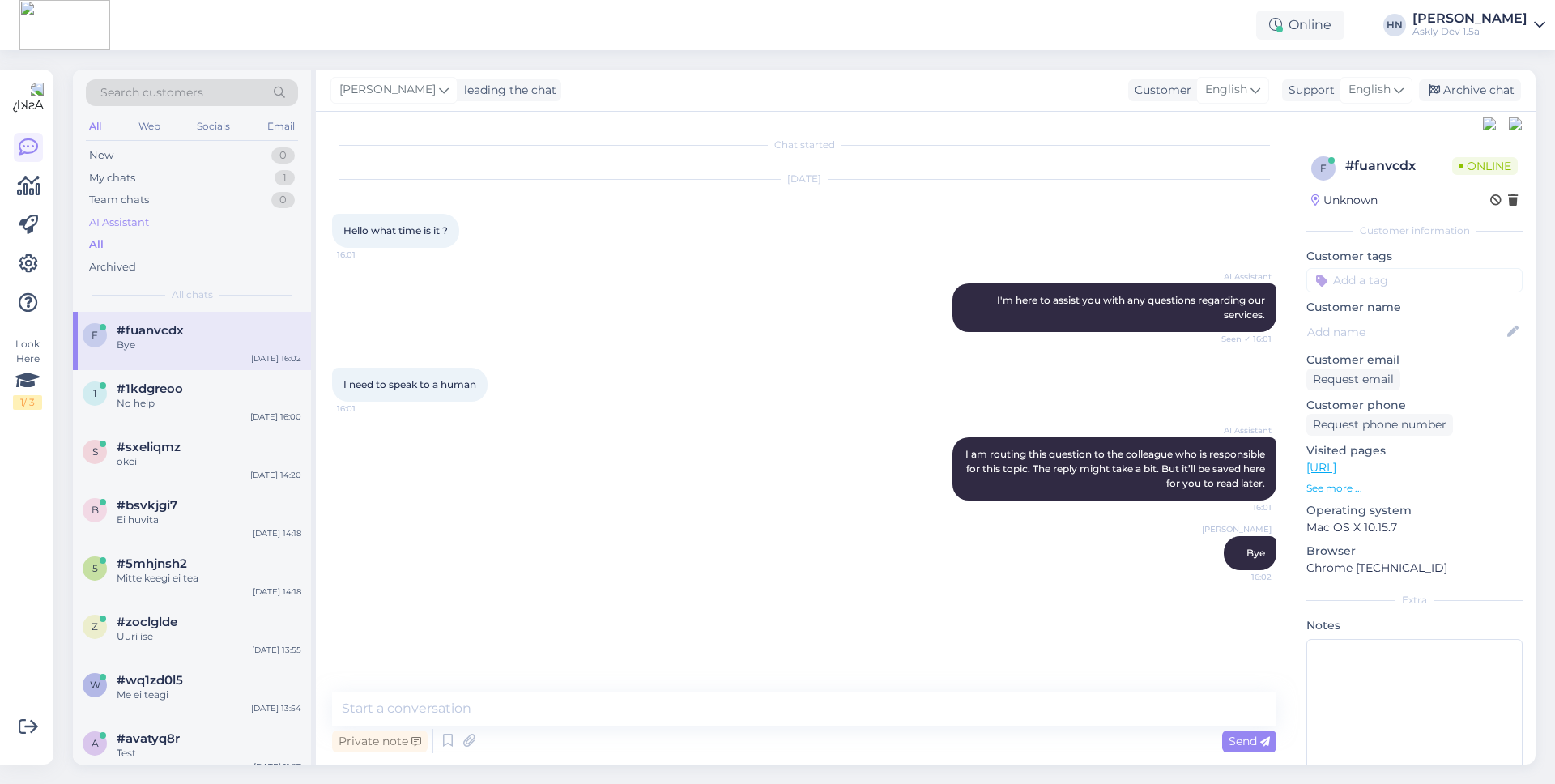
click at [219, 231] on div "AI Assistant" at bounding box center [192, 222] width 212 height 22
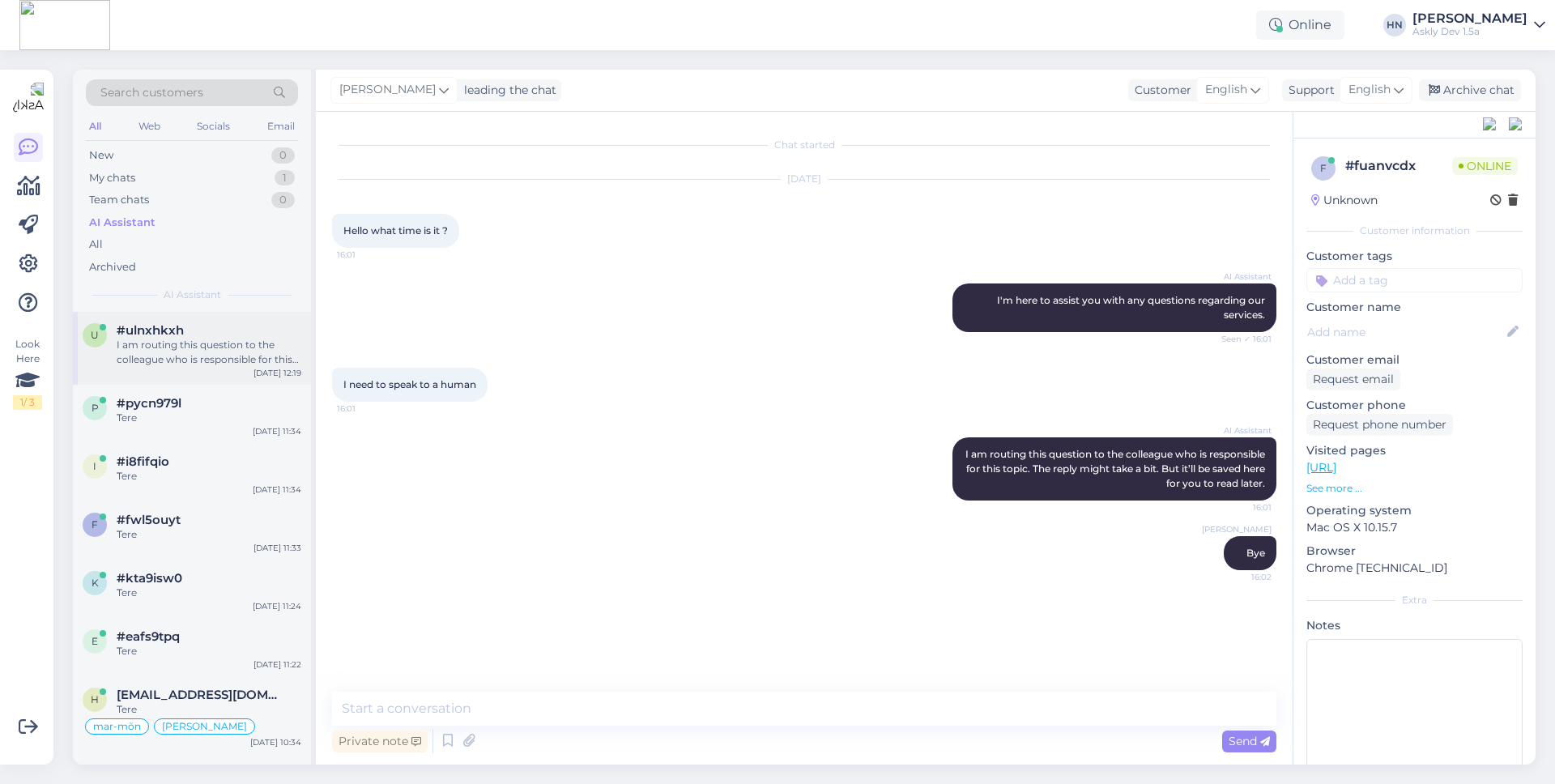
click at [219, 330] on div "#ulnxhkxh" at bounding box center [209, 330] width 185 height 14
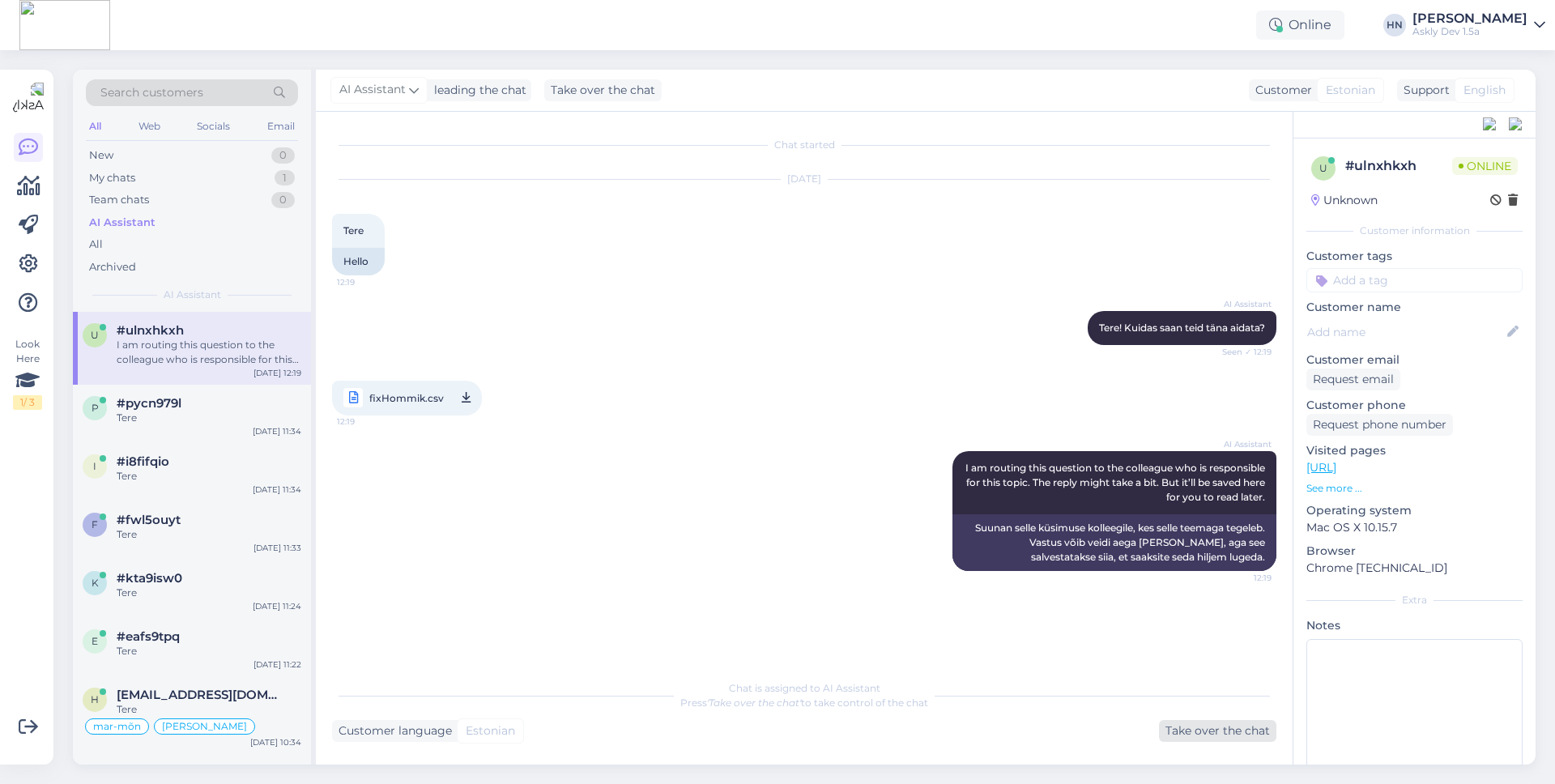
click at [1230, 726] on div "Take over the chat" at bounding box center [1218, 730] width 118 height 22
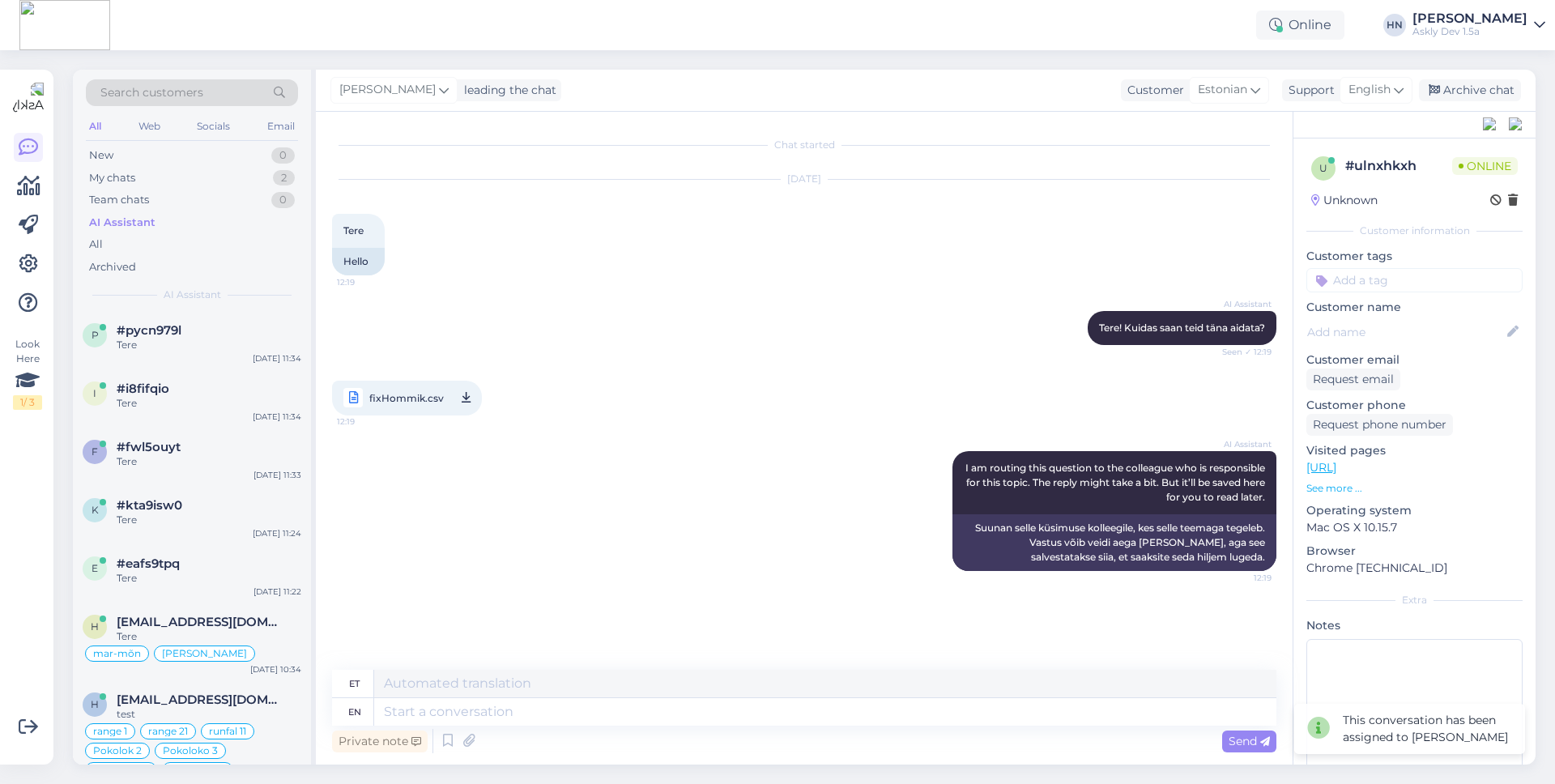
click at [1389, 164] on div "# ulnxhkxh" at bounding box center [1399, 166] width 107 height 20
copy div "ulnxhkxh"
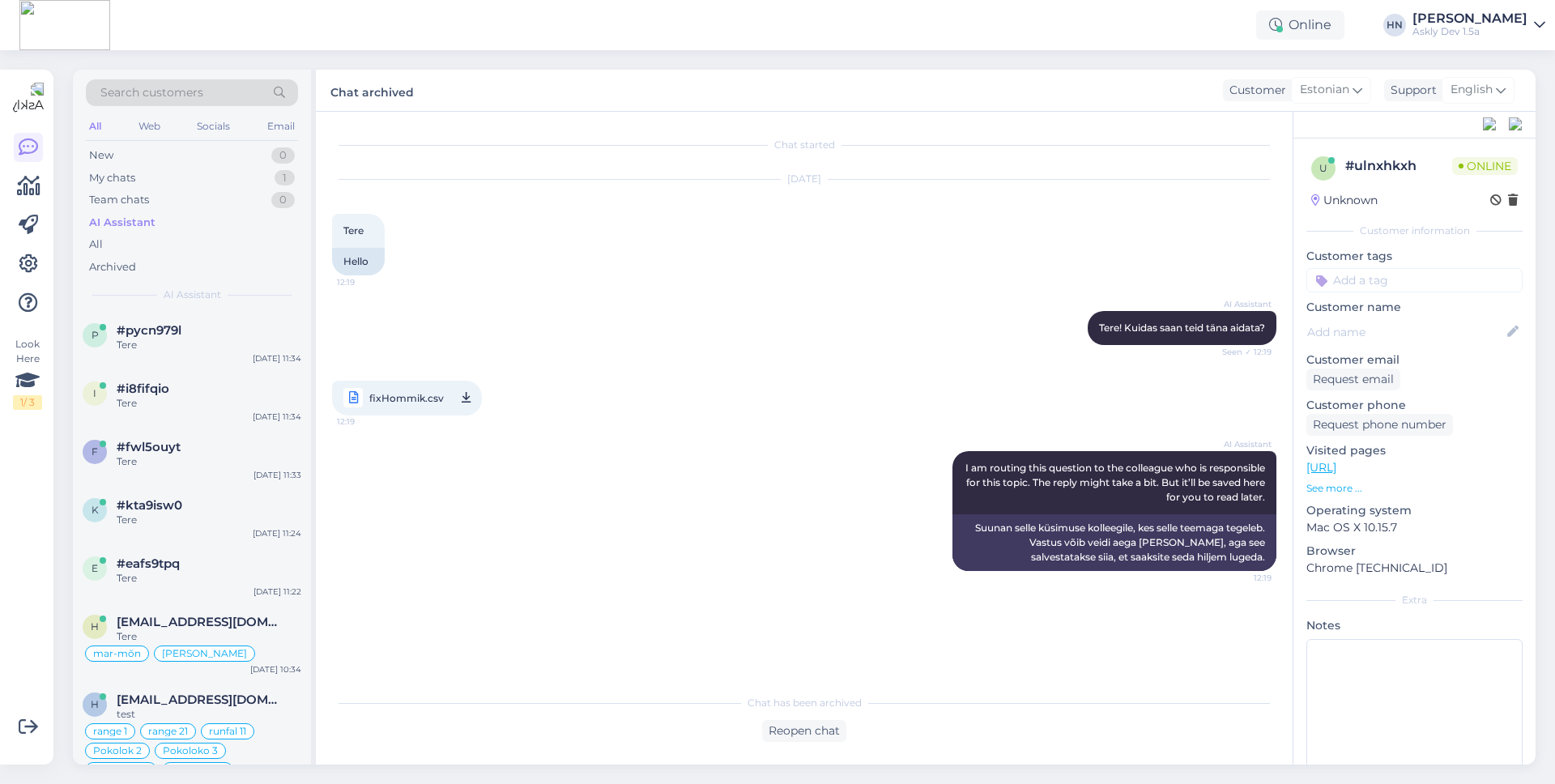
click at [611, 108] on div "Chat archived Customer Estonian Support English" at bounding box center [925, 90] width 1220 height 42
